Goal: Find specific page/section: Find specific page/section

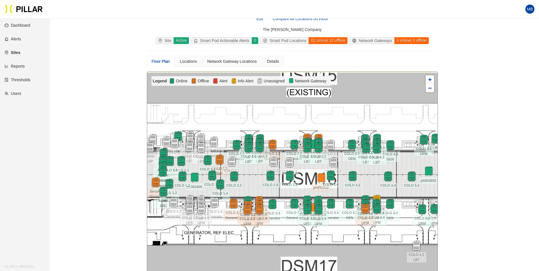
scroll to position [47, 0]
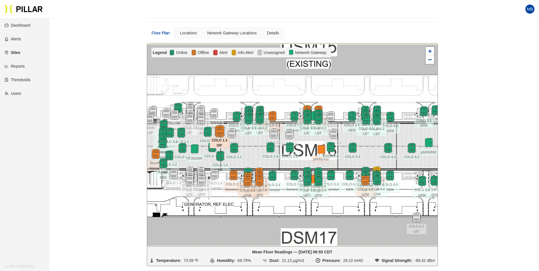
click at [221, 130] on img at bounding box center [219, 131] width 12 height 12
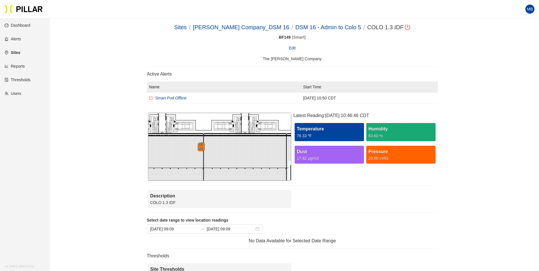
scroll to position [18, 0]
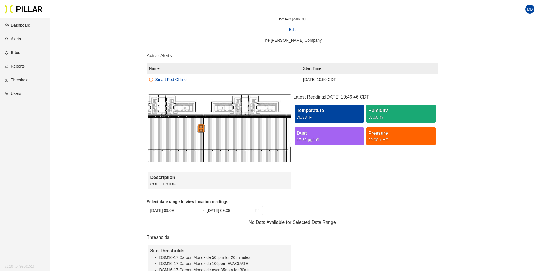
click at [475, 171] on div "Sites / Weitz Company_DSM 16 / DSM 16 - Admin to Colo 5 / COLO 1.3 IDF / BF149 …" at bounding box center [292, 191] width 457 height 373
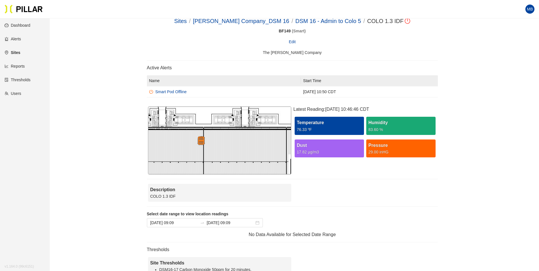
scroll to position [0, 0]
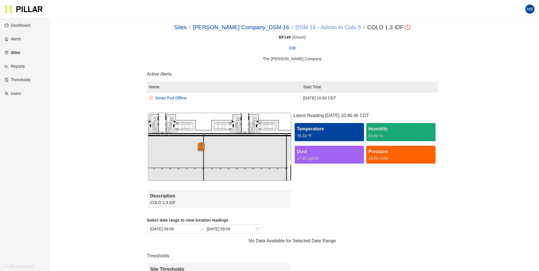
click at [296, 30] on link "DSM 16 - Admin to Colo 5" at bounding box center [329, 27] width 66 height 6
